Goal: Transaction & Acquisition: Purchase product/service

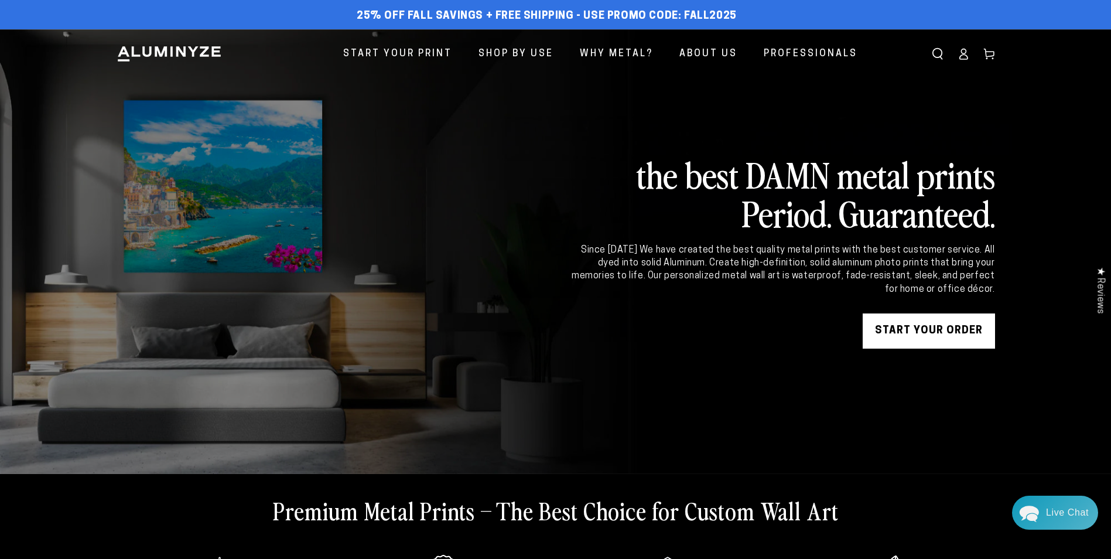
click at [947, 332] on link "START YOUR Order" at bounding box center [928, 330] width 132 height 35
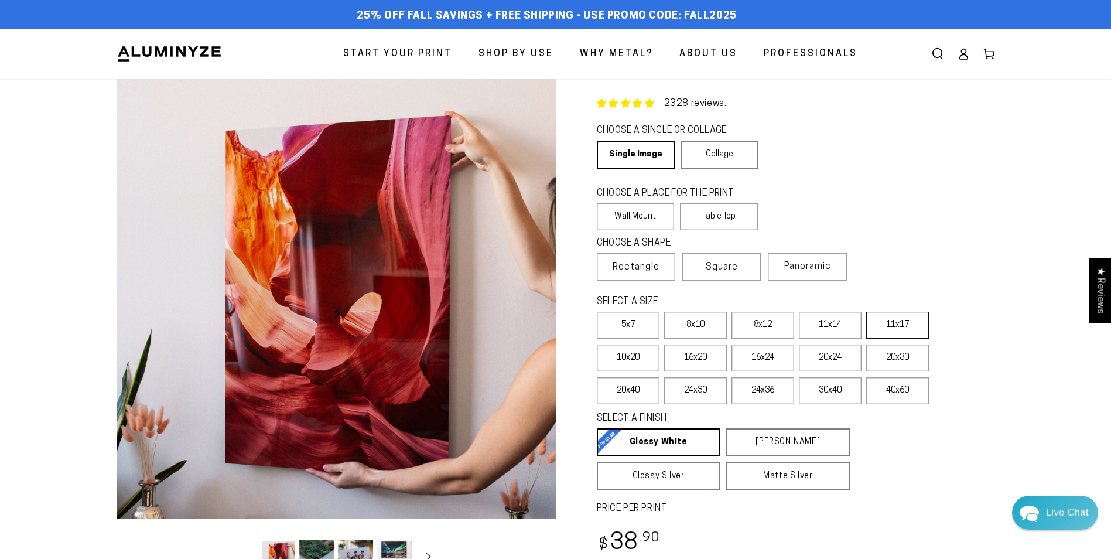
click at [893, 326] on label "11x17" at bounding box center [897, 324] width 63 height 27
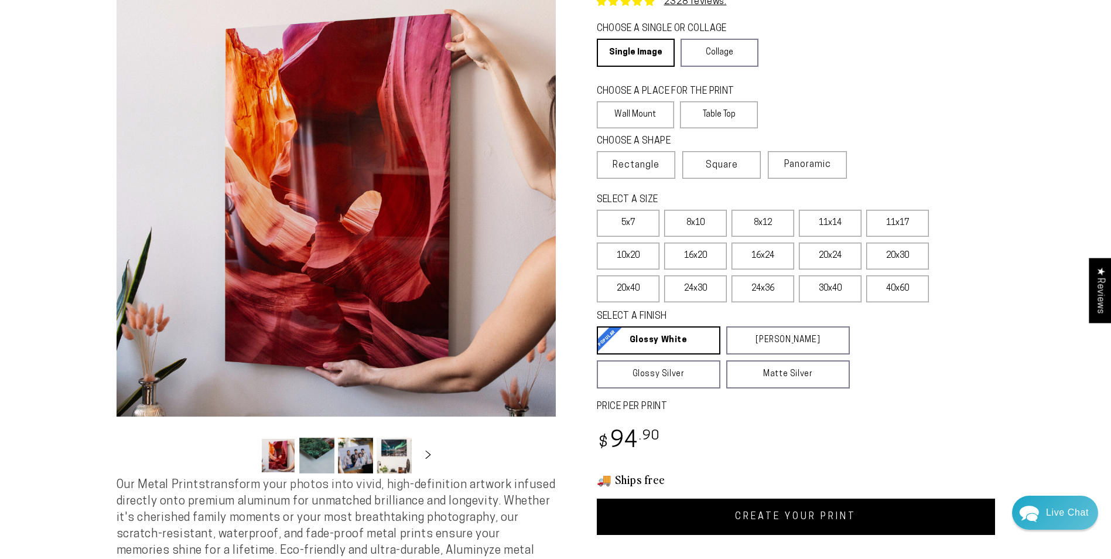
scroll to position [117, 0]
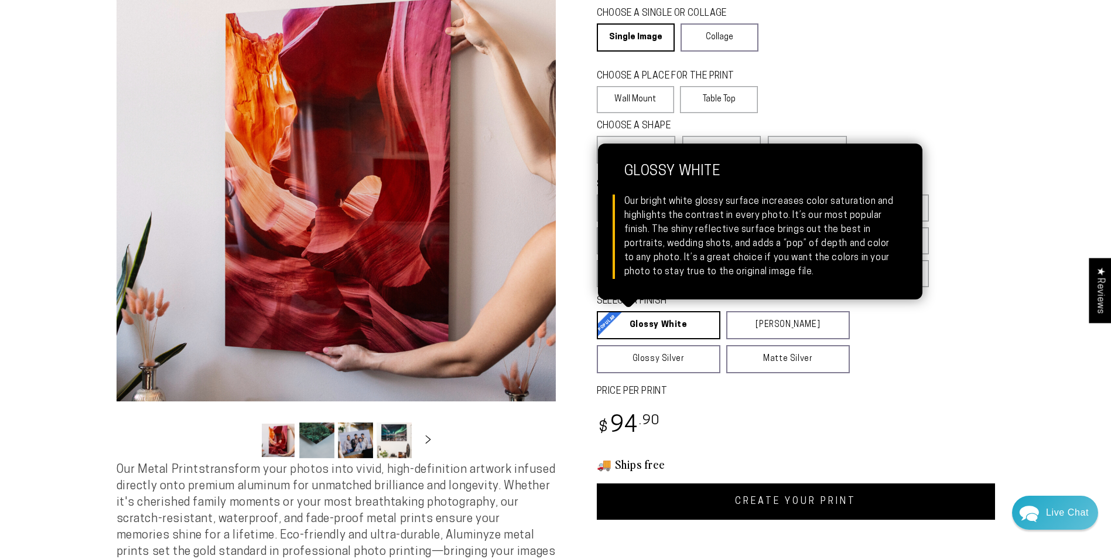
click at [636, 326] on link "Glossy White Glossy White Our bright white glossy surface increases color satur…" at bounding box center [659, 325] width 124 height 28
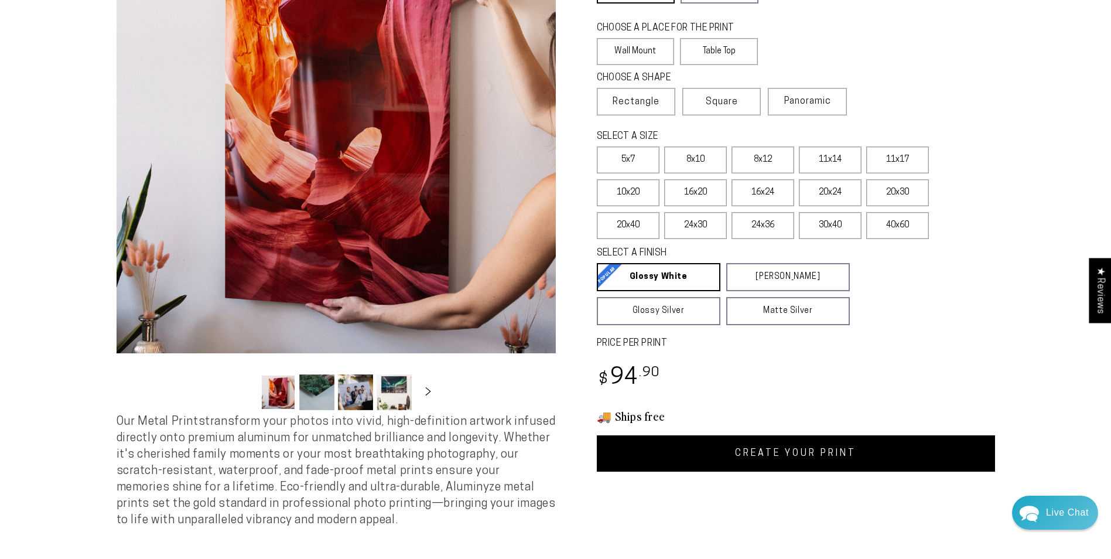
scroll to position [234, 0]
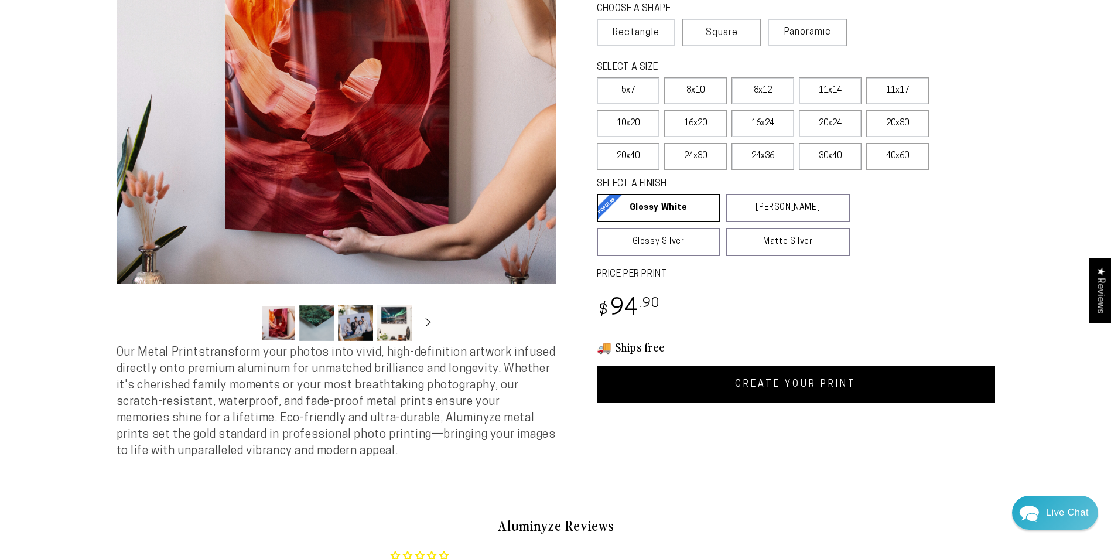
click at [763, 387] on link "CREATE YOUR PRINT" at bounding box center [796, 384] width 398 height 36
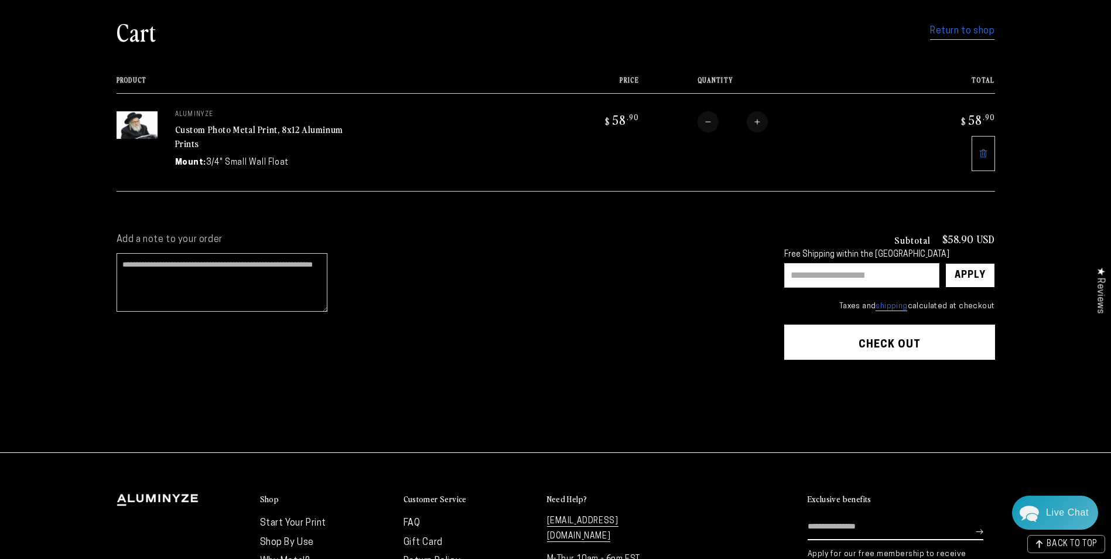
scroll to position [95, 0]
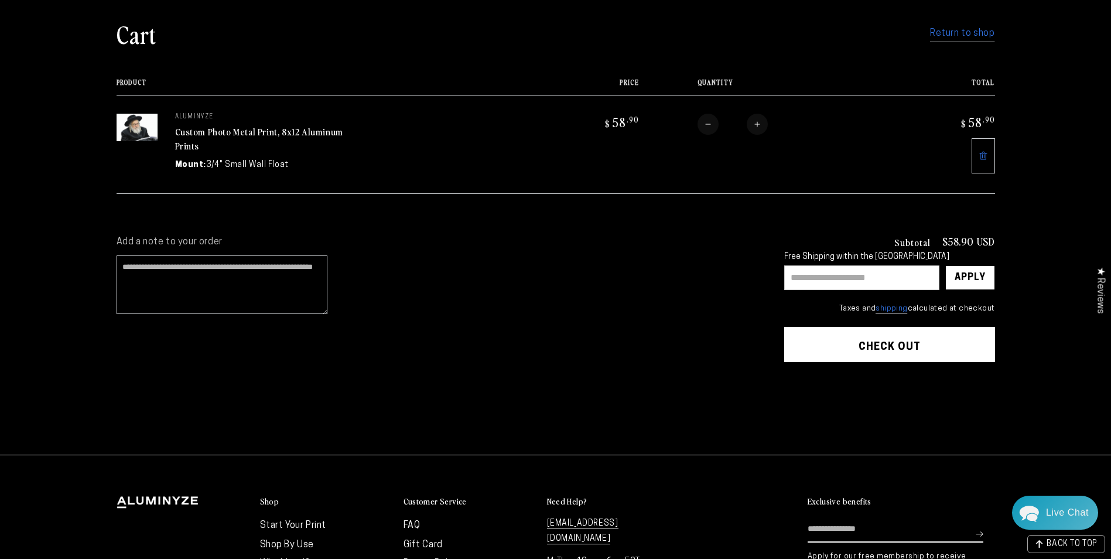
click at [890, 346] on button "Check out" at bounding box center [889, 344] width 211 height 35
